Goal: Task Accomplishment & Management: Manage account settings

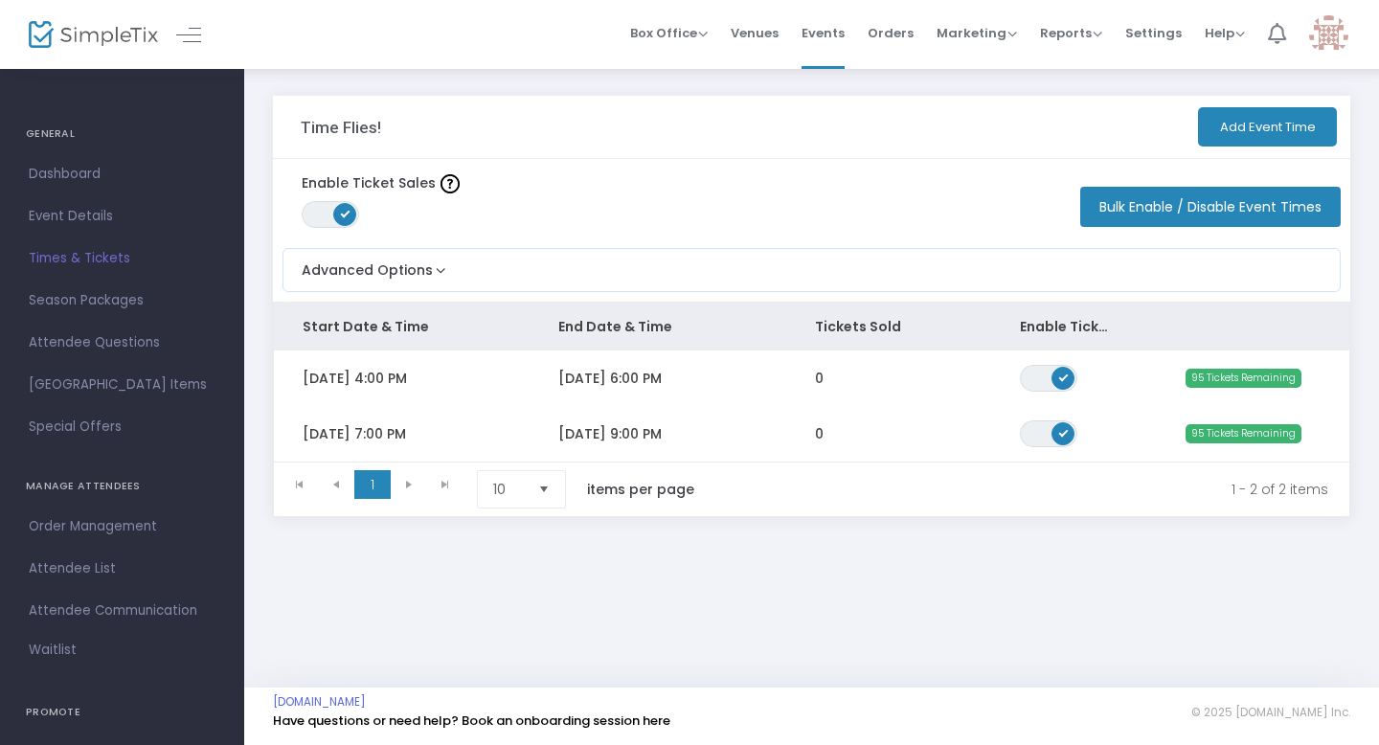
click at [1268, 37] on icon at bounding box center [1277, 33] width 18 height 21
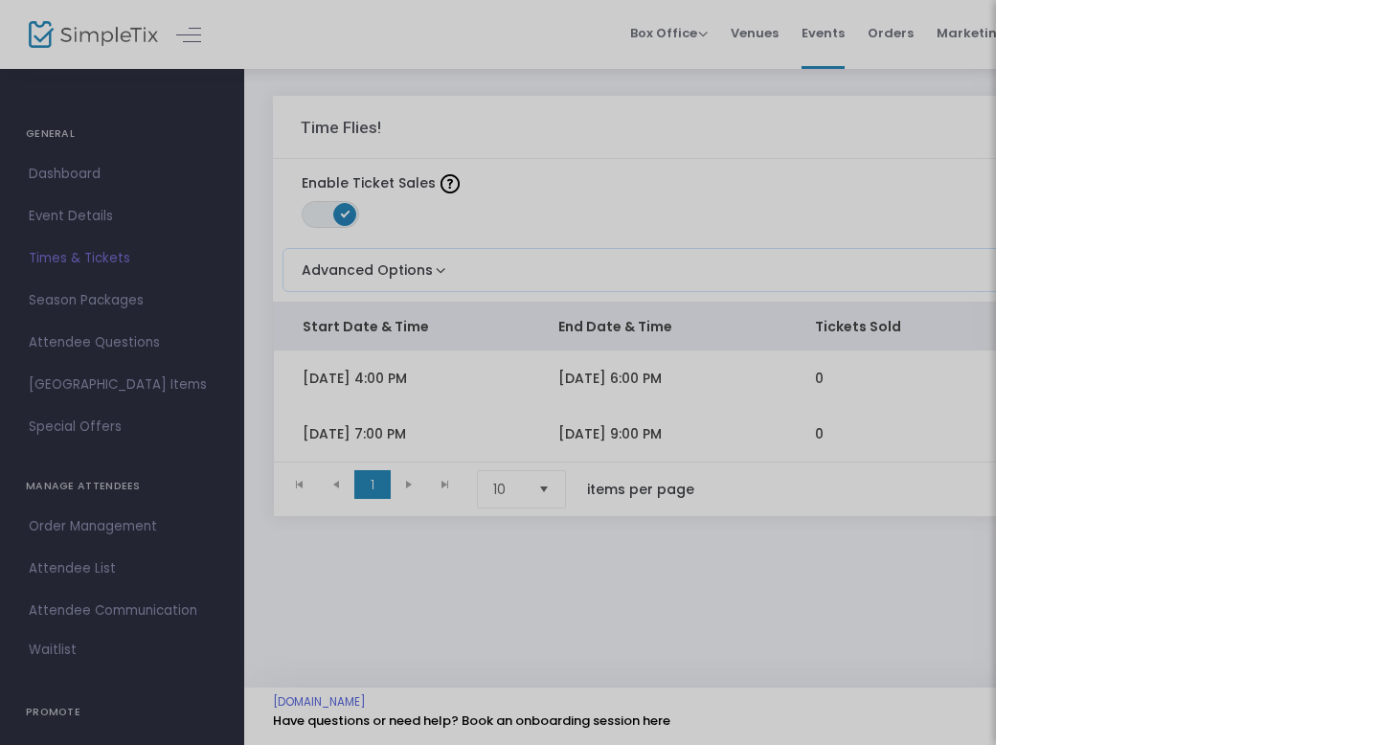
click at [871, 225] on div at bounding box center [689, 372] width 1379 height 745
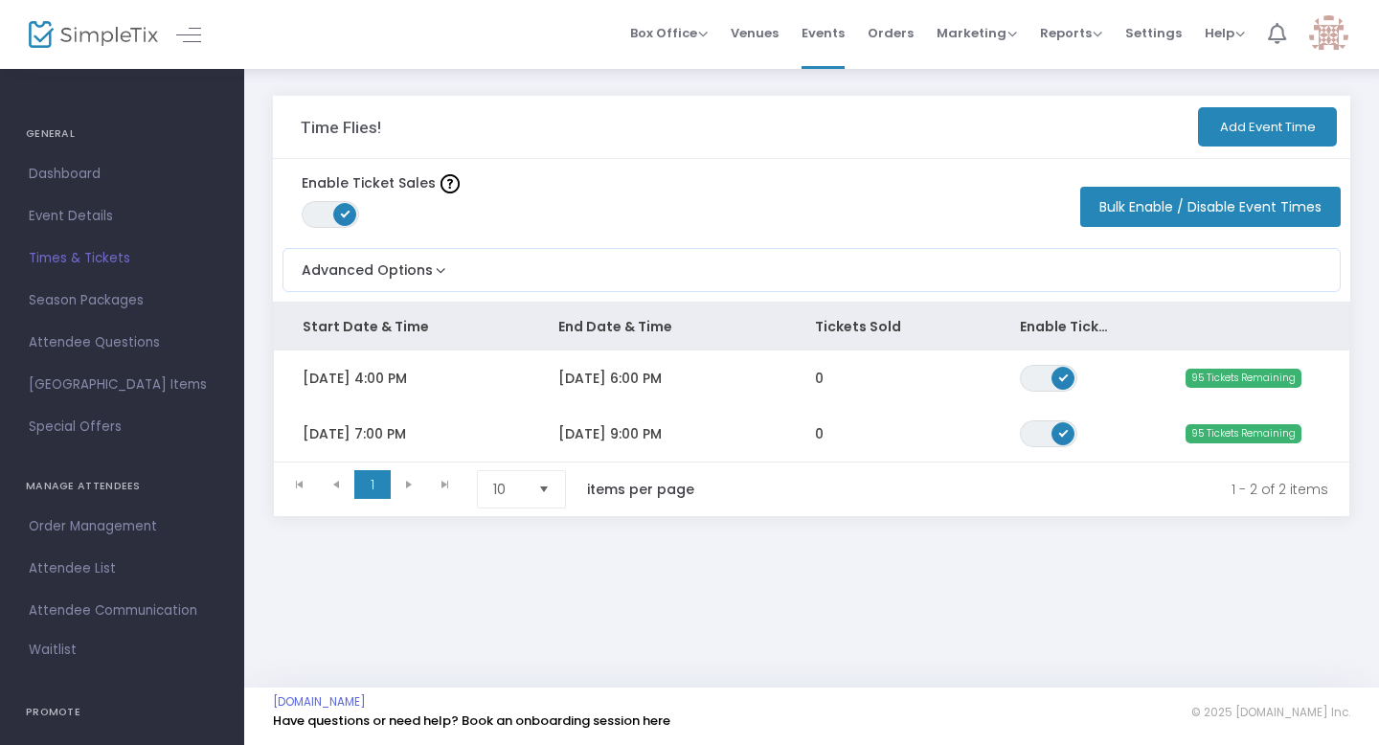
click at [1277, 42] on icon at bounding box center [1277, 33] width 18 height 21
click at [1222, 38] on span "Help" at bounding box center [1224, 33] width 40 height 18
click at [1229, 100] on li "Contact Support" at bounding box center [1274, 101] width 141 height 37
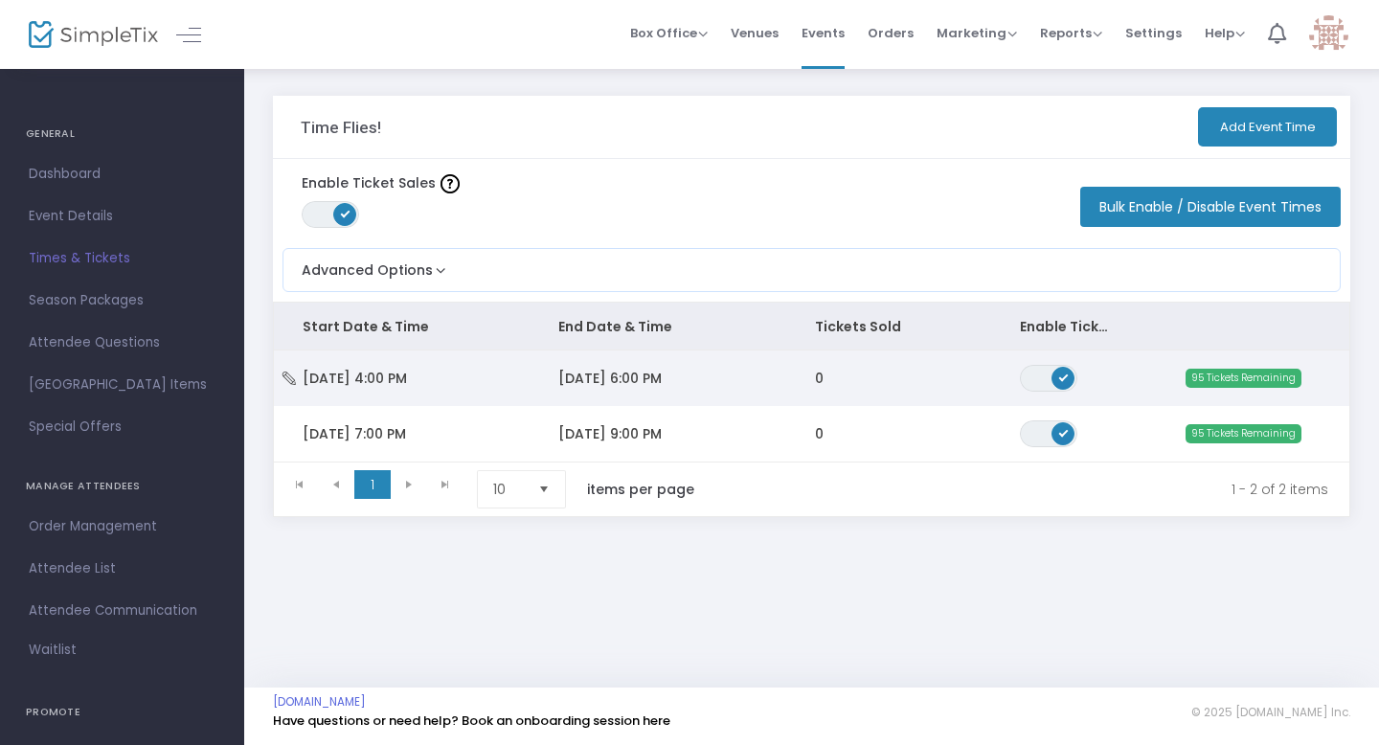
click at [369, 381] on span "[DATE] 4:00 PM" at bounding box center [355, 378] width 104 height 19
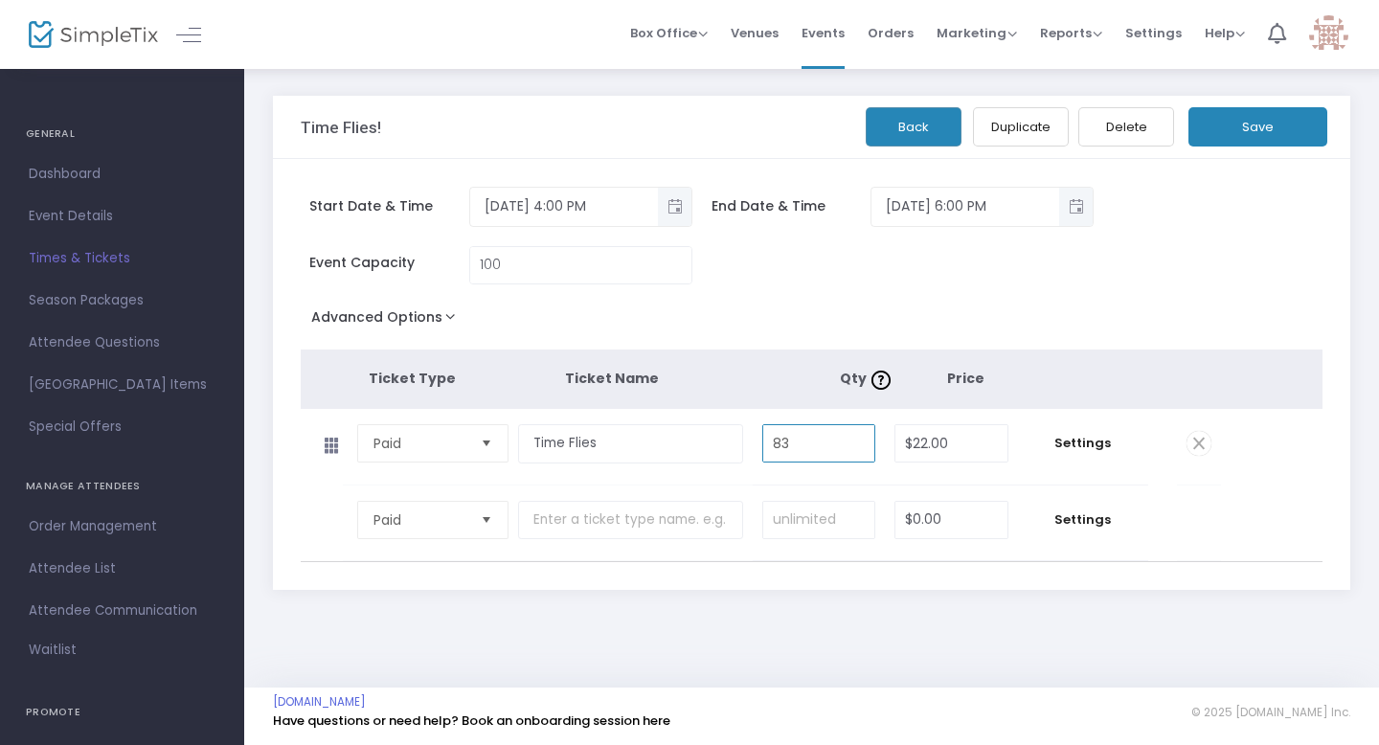
type input "83"
click at [668, 523] on input "text" at bounding box center [630, 520] width 225 height 39
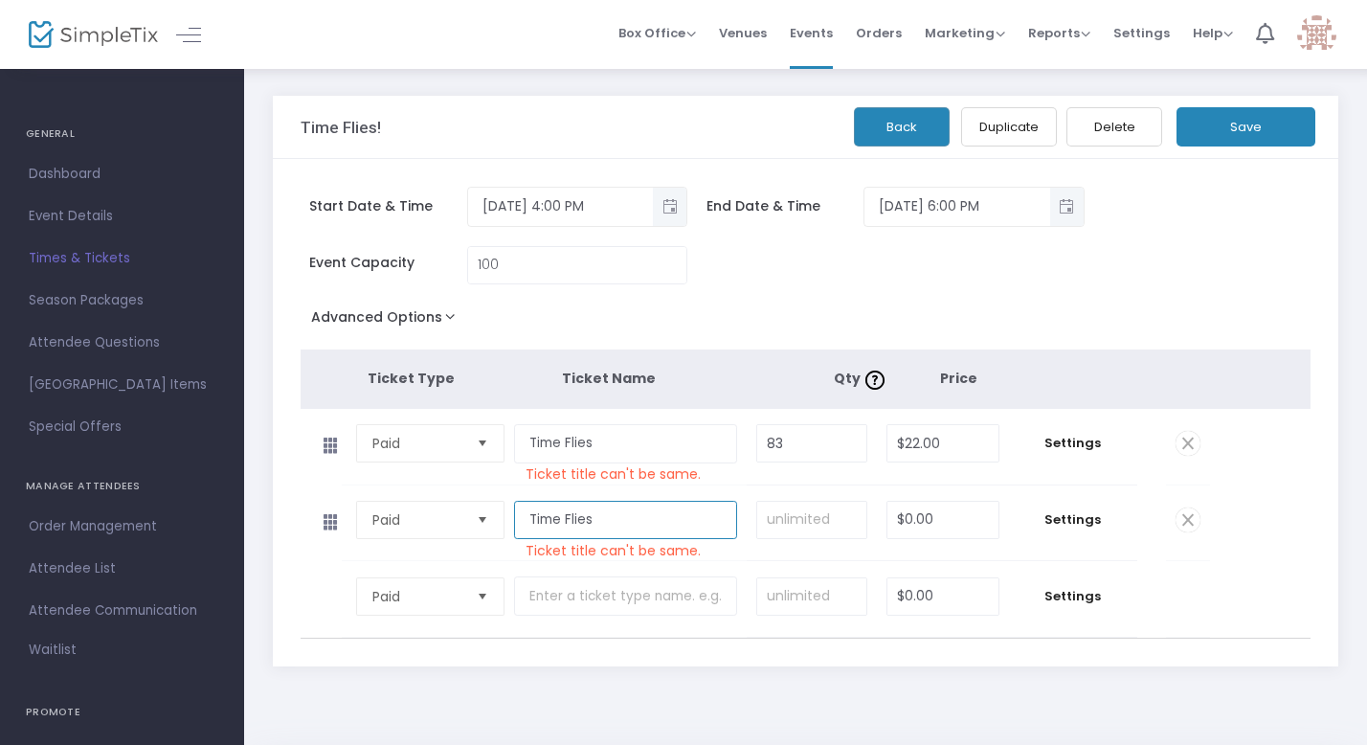
type input "Time Flies"
